Goal: Task Accomplishment & Management: Manage account settings

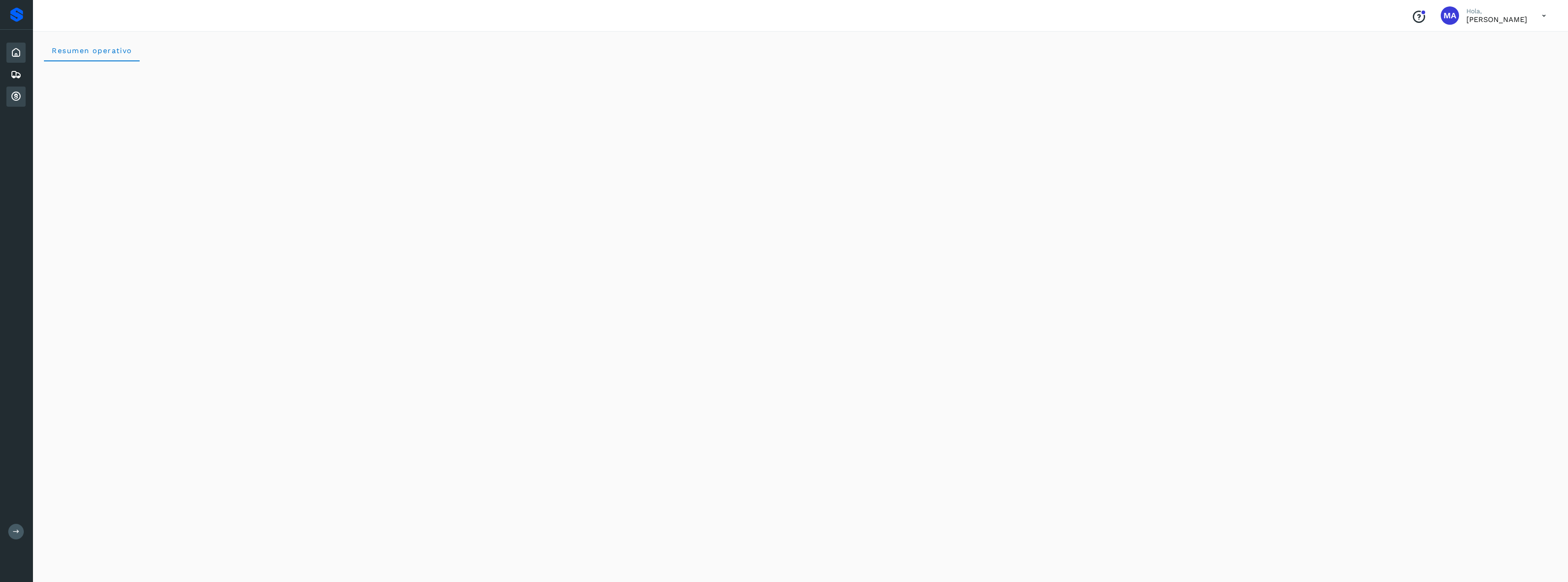
click at [17, 95] on icon at bounding box center [16, 97] width 11 height 11
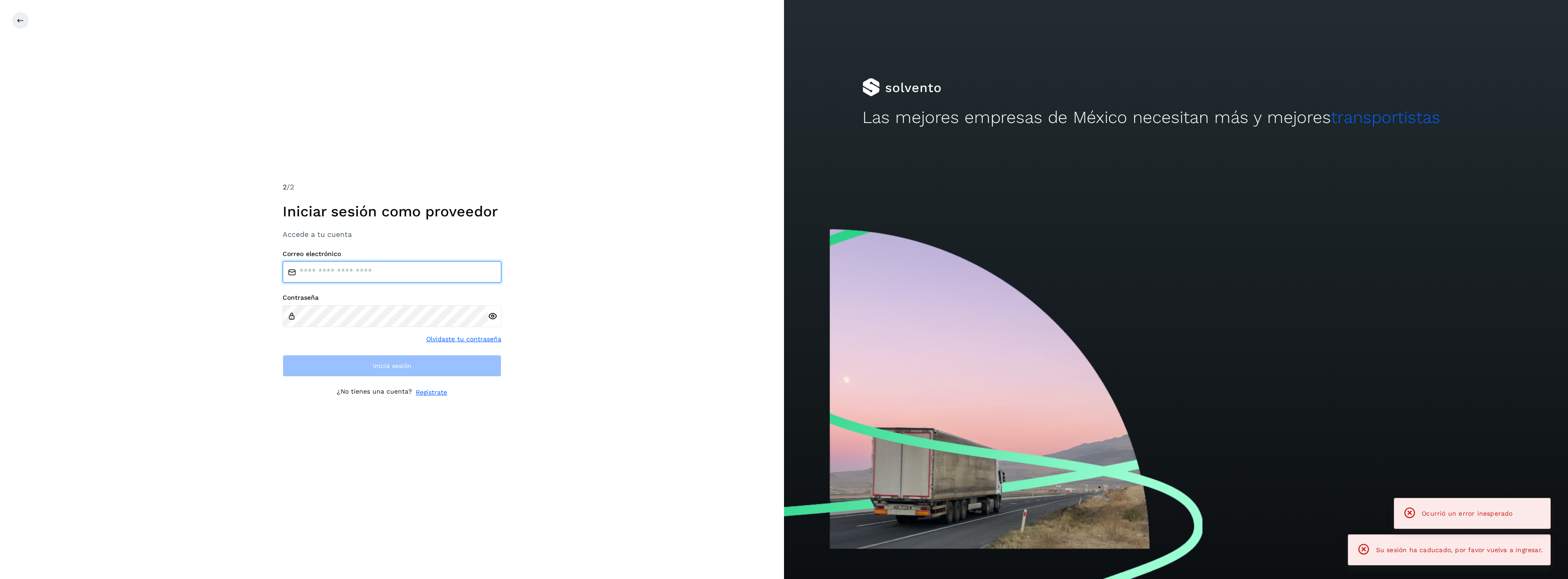
type input "**********"
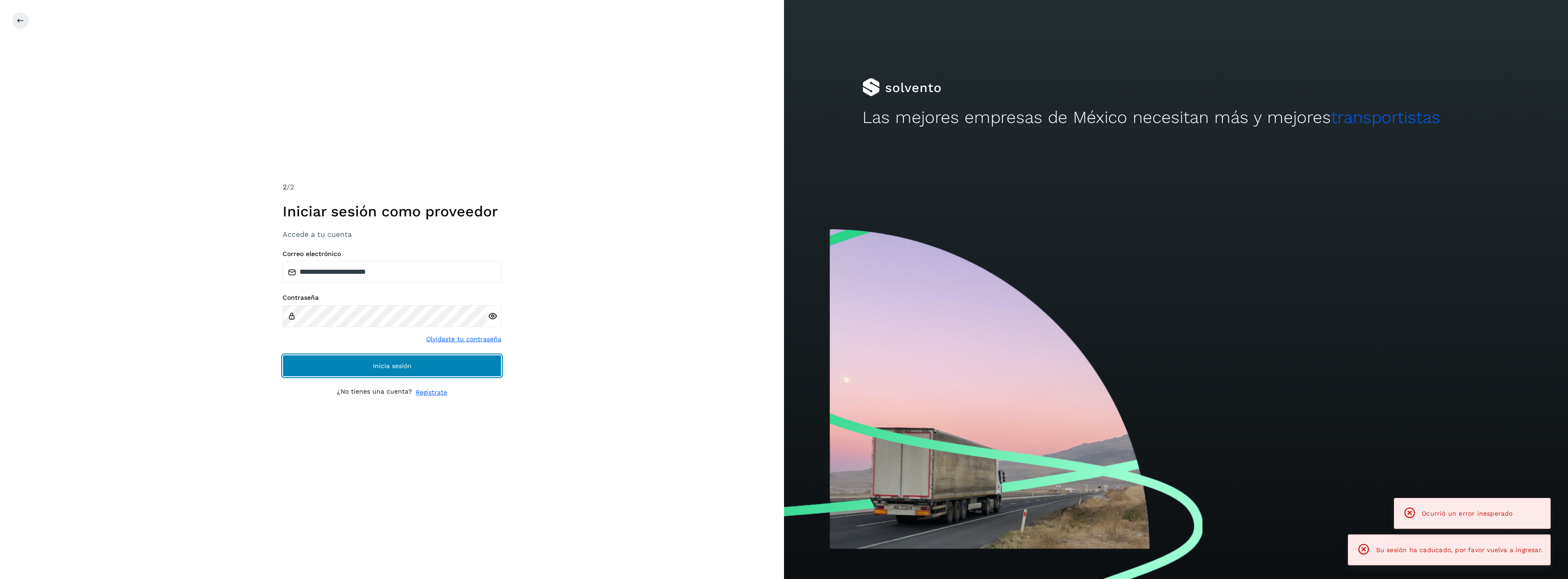
click at [363, 362] on button "Inicia sesión" at bounding box center [391, 366] width 219 height 22
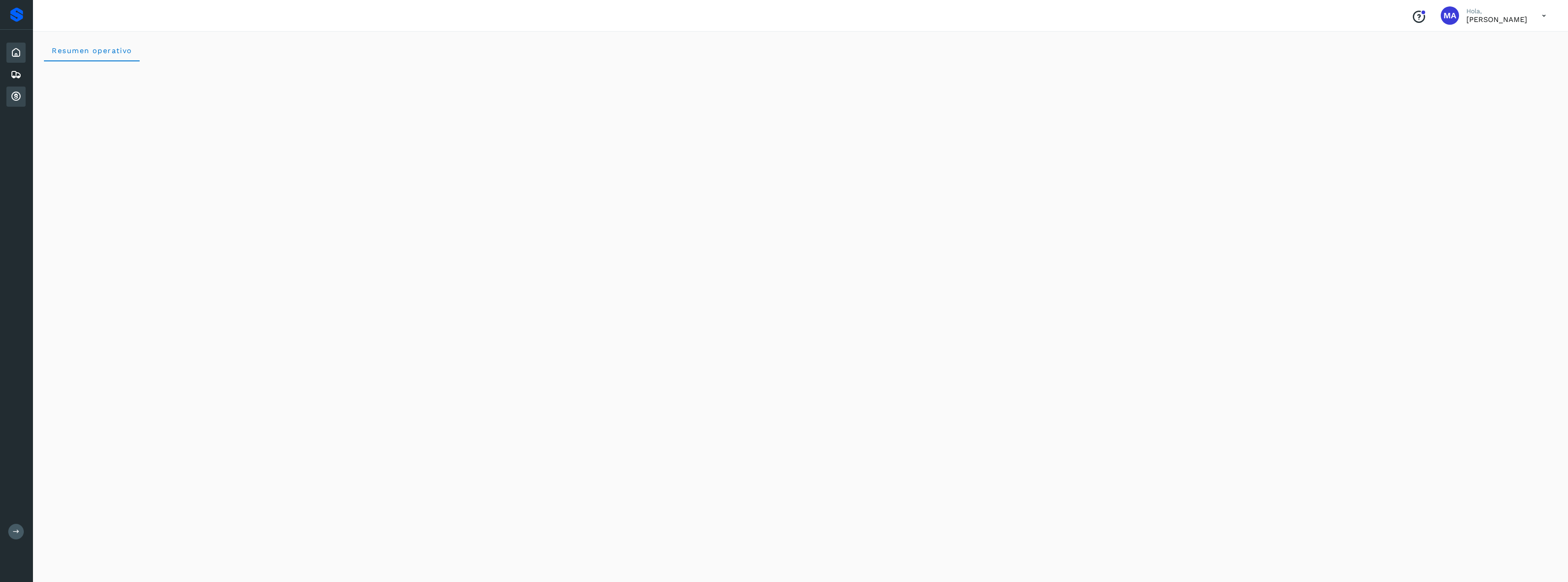
click at [17, 94] on icon at bounding box center [16, 97] width 11 height 11
